Goal: Task Accomplishment & Management: Use online tool/utility

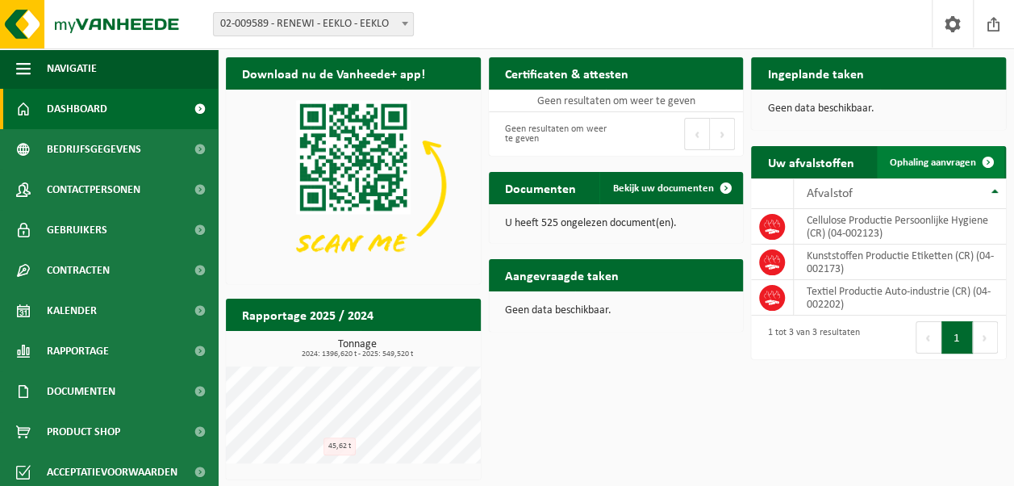
click at [936, 157] on span "Ophaling aanvragen" at bounding box center [933, 162] width 86 height 10
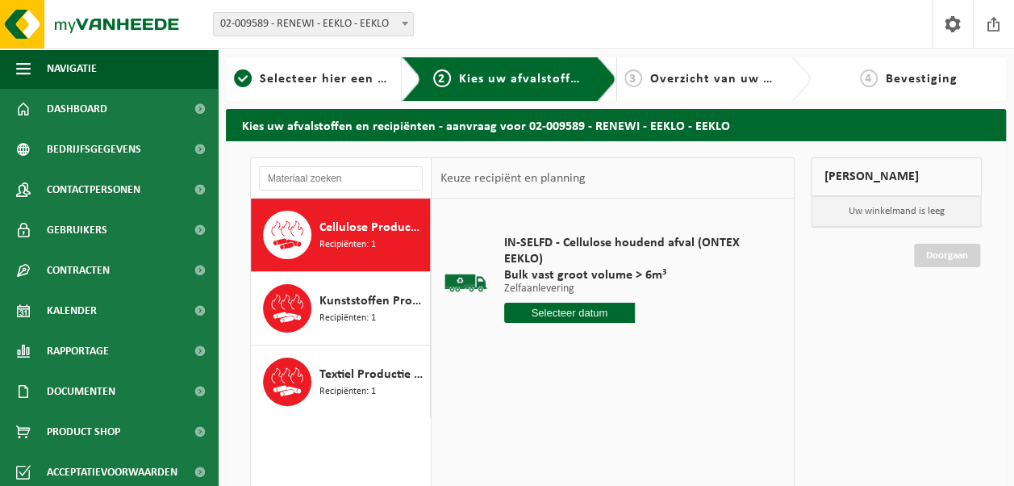
click at [568, 306] on input "text" at bounding box center [569, 312] width 131 height 20
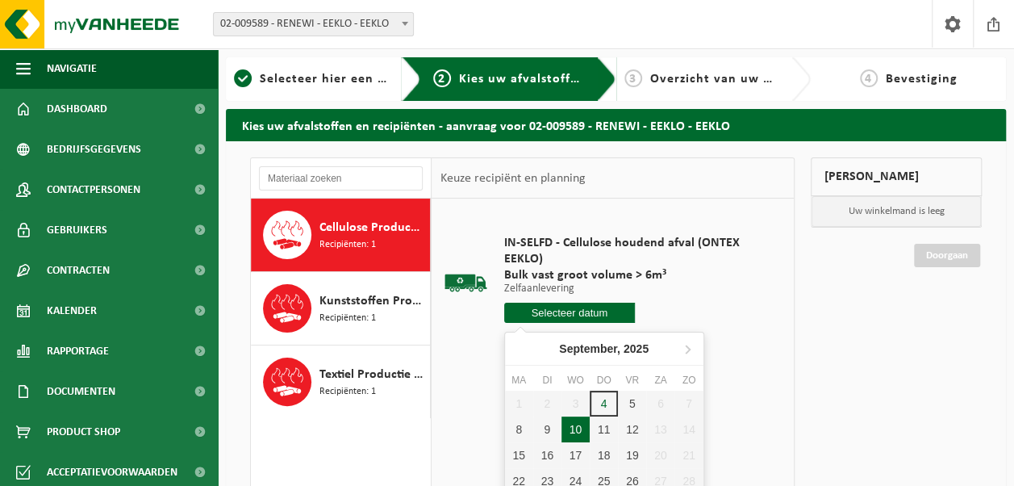
click at [581, 429] on div "10" at bounding box center [575, 429] width 28 height 26
type input "Van 2025-09-10"
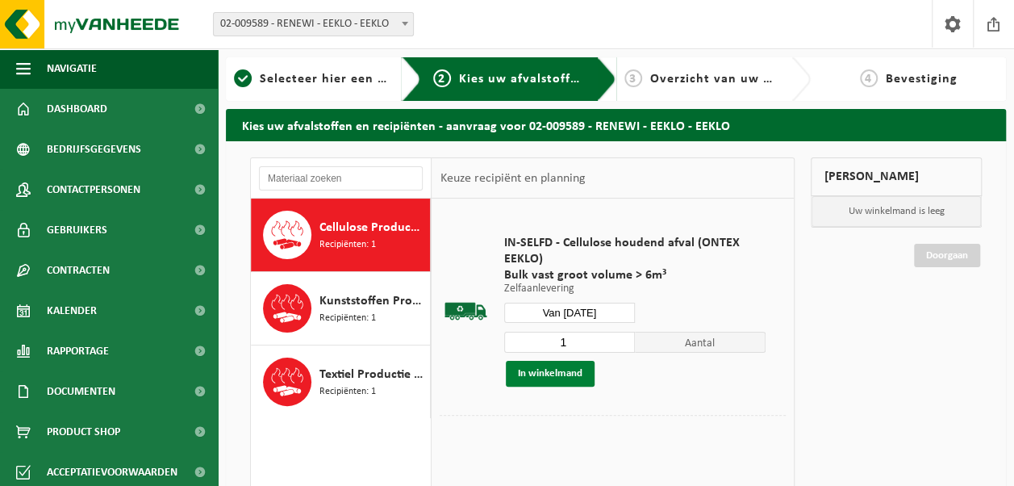
click at [560, 371] on button "In winkelmand" at bounding box center [550, 374] width 89 height 26
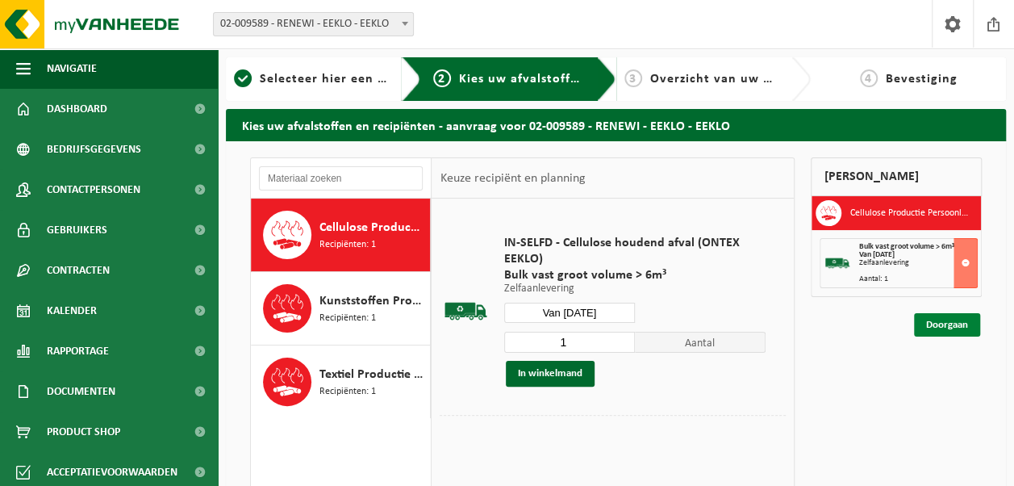
click at [944, 315] on link "Doorgaan" at bounding box center [947, 324] width 66 height 23
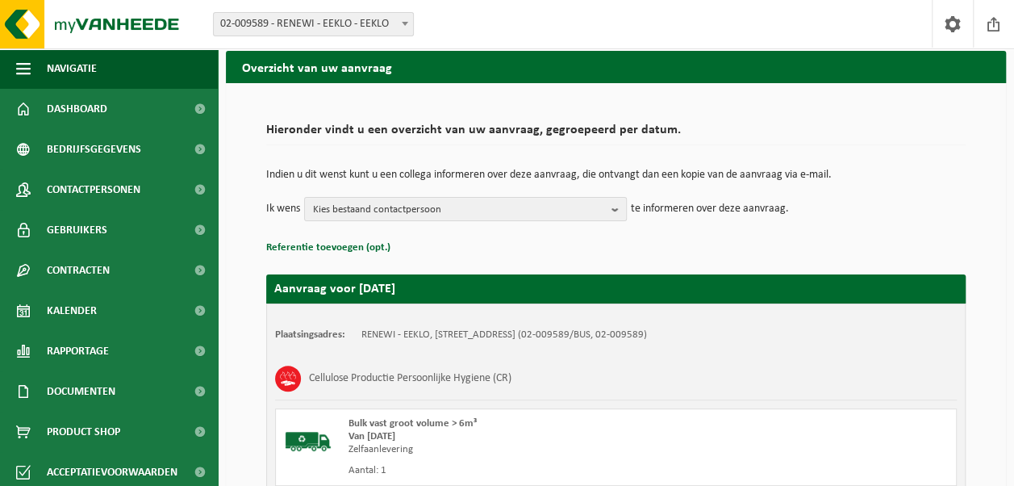
scroll to position [81, 0]
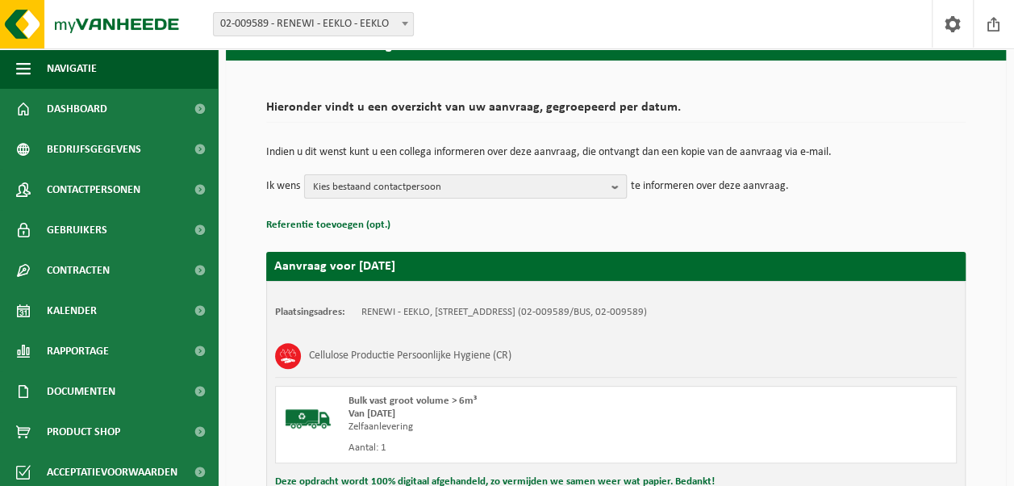
click at [613, 183] on b "button" at bounding box center [618, 186] width 15 height 23
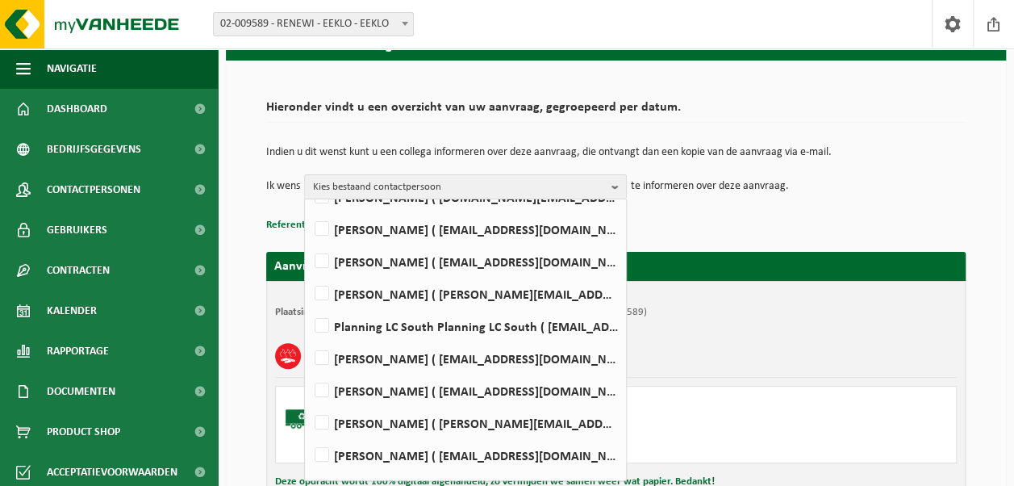
scroll to position [185, 0]
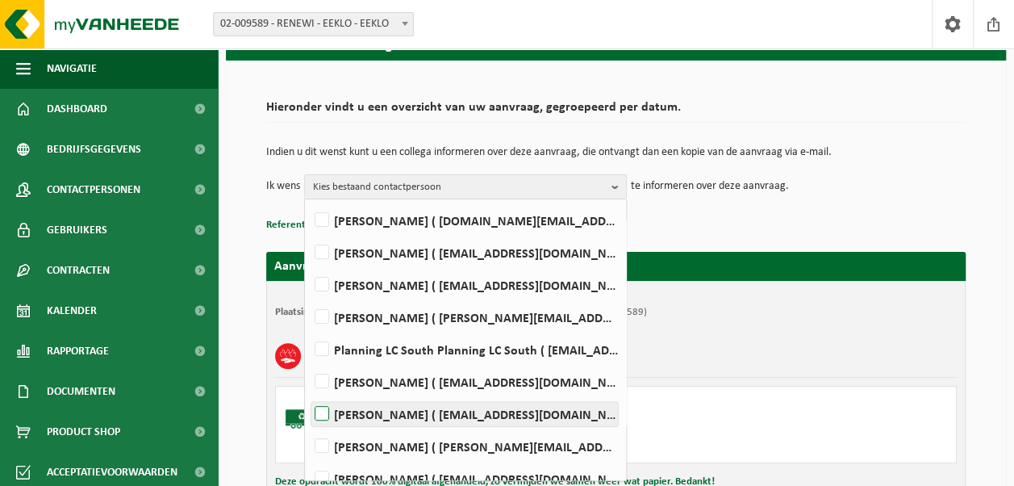
click at [452, 411] on label "Lucas Van Beveren ( lucas.van.beveren@renewi.com )" at bounding box center [464, 414] width 306 height 24
click at [309, 394] on input "Lucas Van Beveren ( lucas.van.beveren@renewi.com )" at bounding box center [308, 393] width 1 height 1
checkbox input "true"
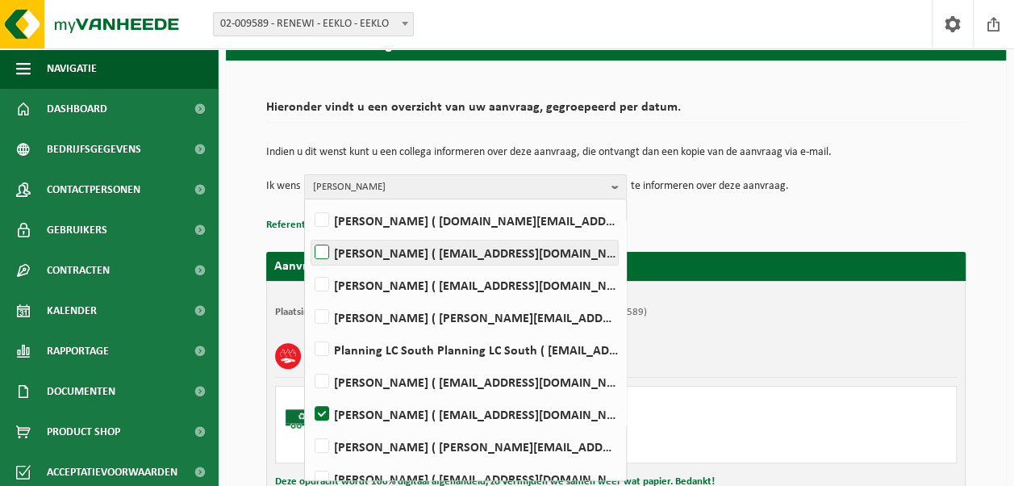
click at [323, 253] on label "Willem Fiesack ( willem.fiesack@renewi.com )" at bounding box center [464, 252] width 306 height 24
click at [309, 232] on input "Willem Fiesack ( willem.fiesack@renewi.com )" at bounding box center [308, 231] width 1 height 1
checkbox input "true"
click at [719, 329] on div "Plaatsingsadres: RENEWI - EEKLO, 9900 EEKLO, RINGLAAN 58 (02-009589/BUS, 02-009…" at bounding box center [615, 436] width 699 height 311
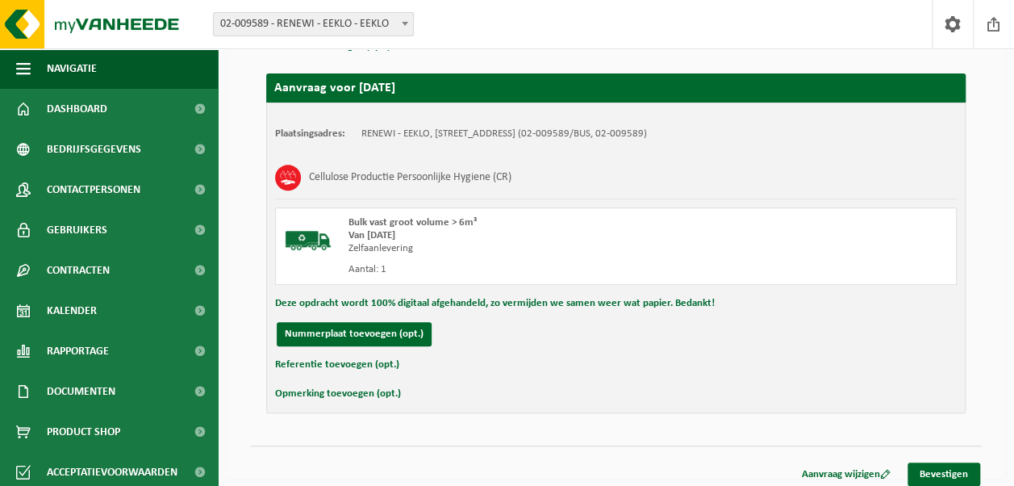
scroll to position [265, 0]
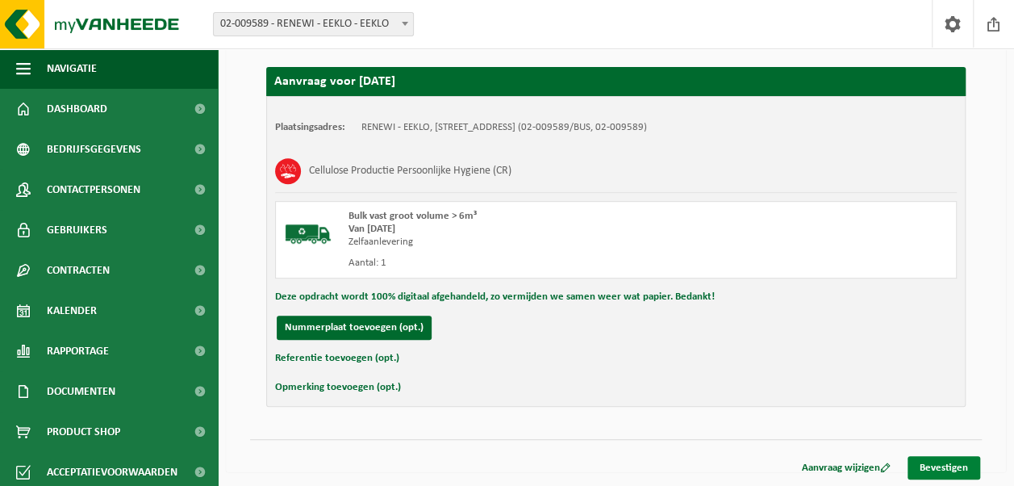
click at [947, 460] on link "Bevestigen" at bounding box center [943, 467] width 73 height 23
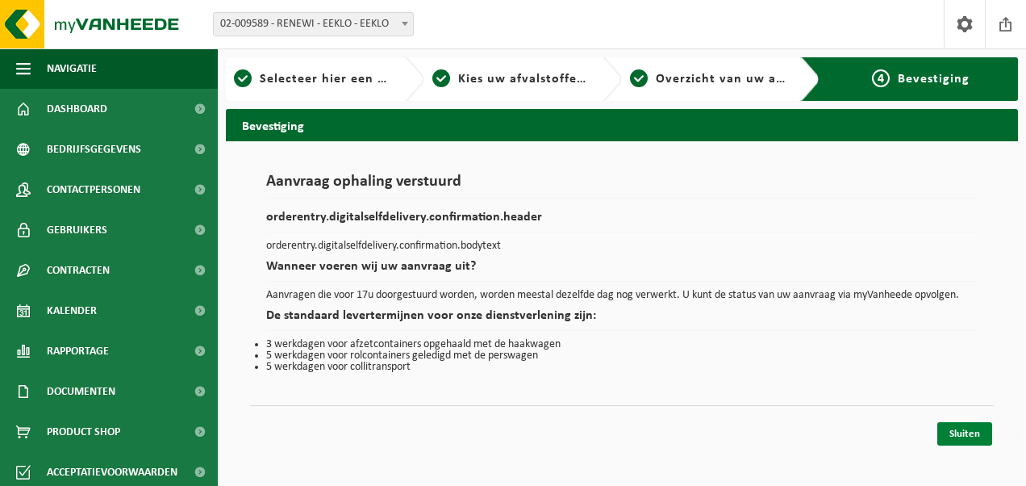
click at [968, 434] on link "Sluiten" at bounding box center [964, 433] width 55 height 23
